Goal: Find specific page/section: Find specific page/section

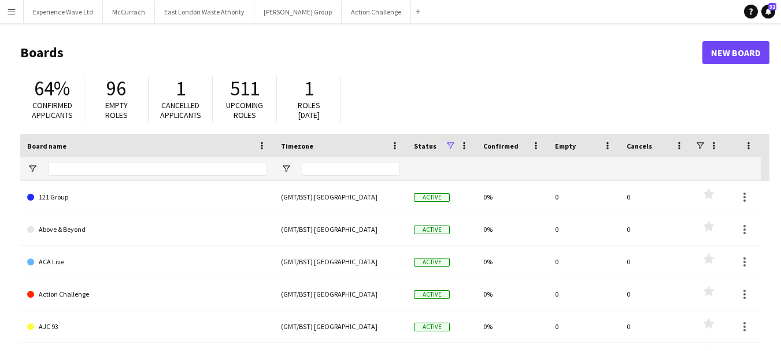
click at [16, 6] on button "Menu" at bounding box center [11, 11] width 23 height 23
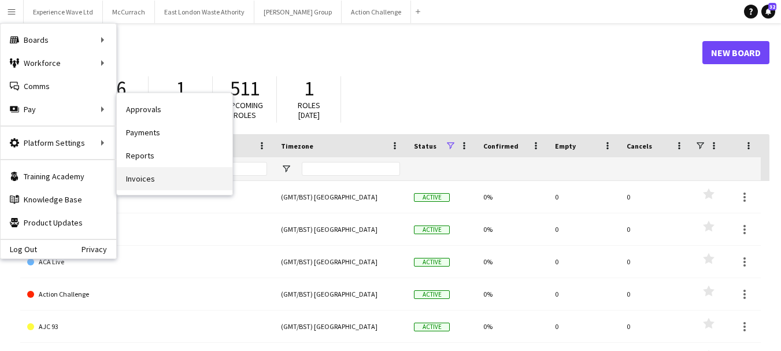
click at [155, 176] on link "Invoices" at bounding box center [175, 178] width 116 height 23
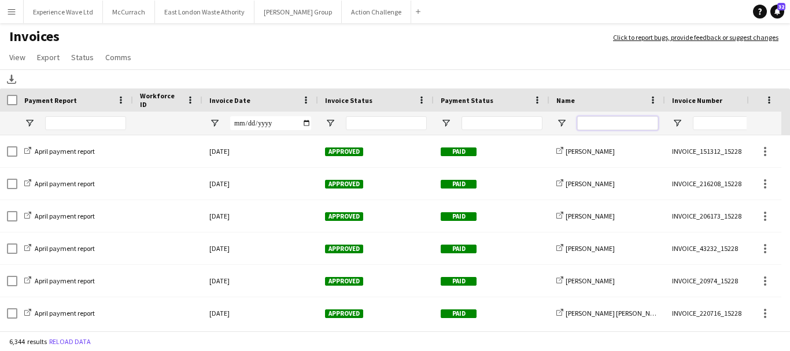
click at [585, 122] on input "Name Filter Input" at bounding box center [617, 123] width 81 height 14
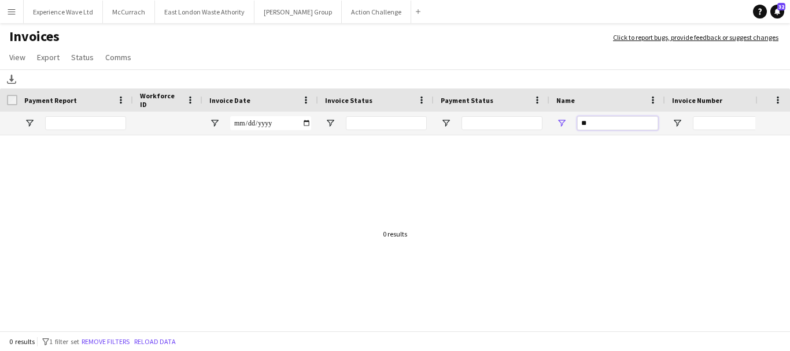
type input "*"
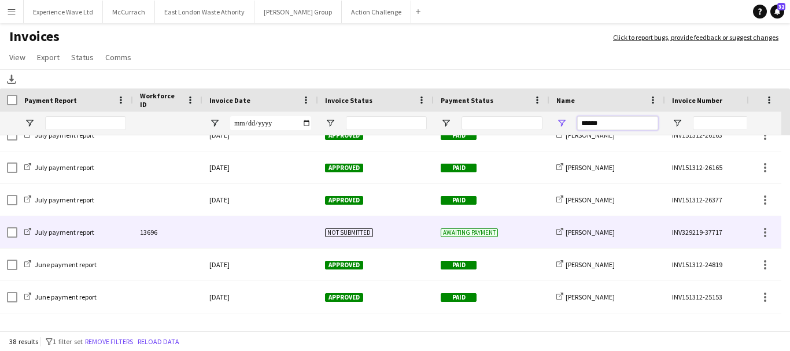
scroll to position [347, 0]
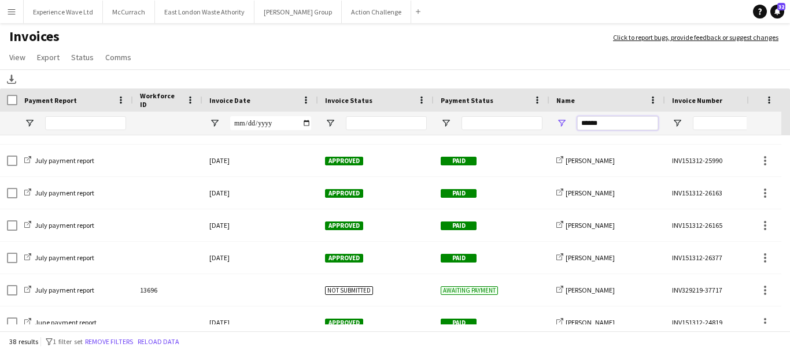
drag, startPoint x: 618, startPoint y: 123, endPoint x: 551, endPoint y: 121, distance: 67.7
click at [551, 121] on div "******" at bounding box center [607, 123] width 116 height 23
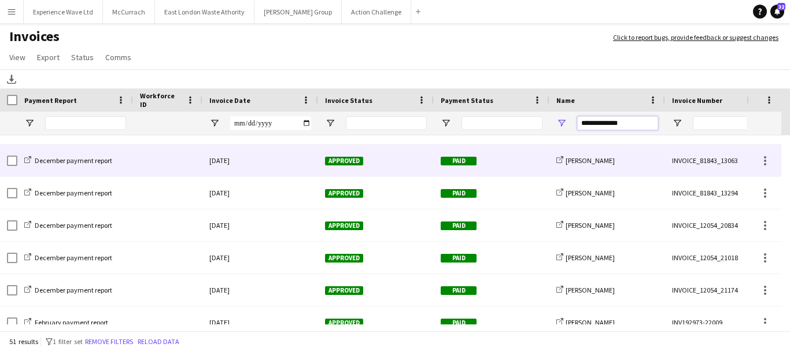
type input "**********"
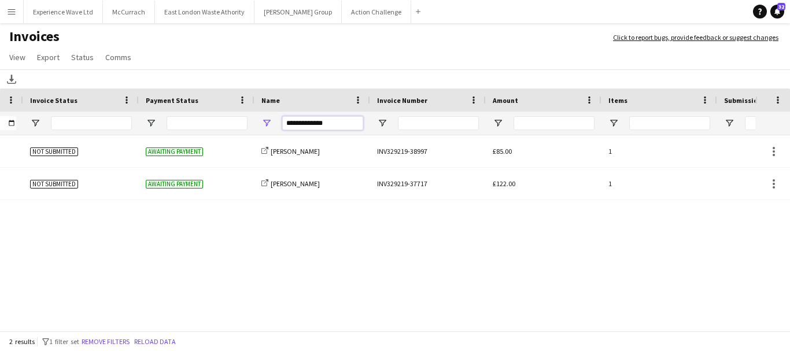
scroll to position [0, 0]
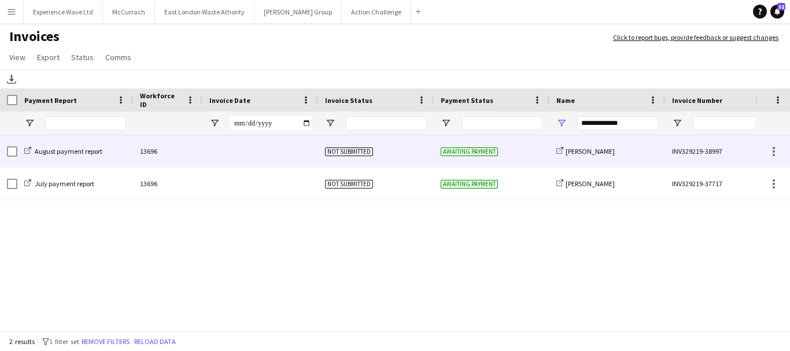
click at [150, 153] on div "13696" at bounding box center [167, 151] width 69 height 32
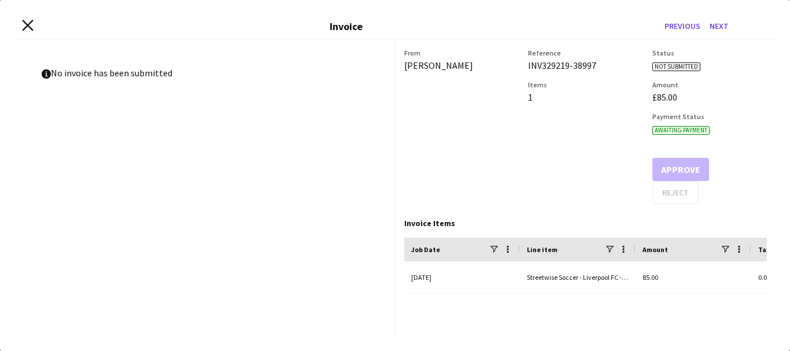
click at [27, 23] on icon "Close invoice dialog" at bounding box center [27, 25] width 11 height 11
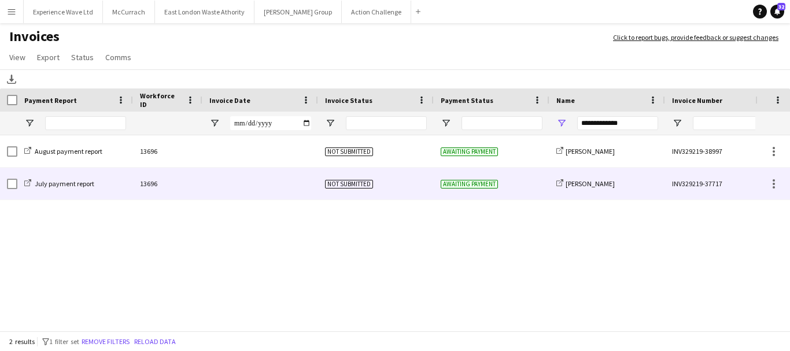
click at [156, 186] on div "13696" at bounding box center [167, 184] width 69 height 32
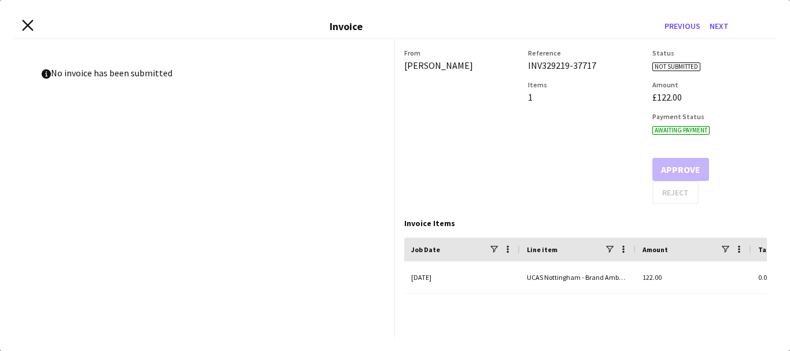
click at [25, 25] on icon "Close invoice dialog" at bounding box center [27, 25] width 11 height 11
